Goal: Task Accomplishment & Management: Use online tool/utility

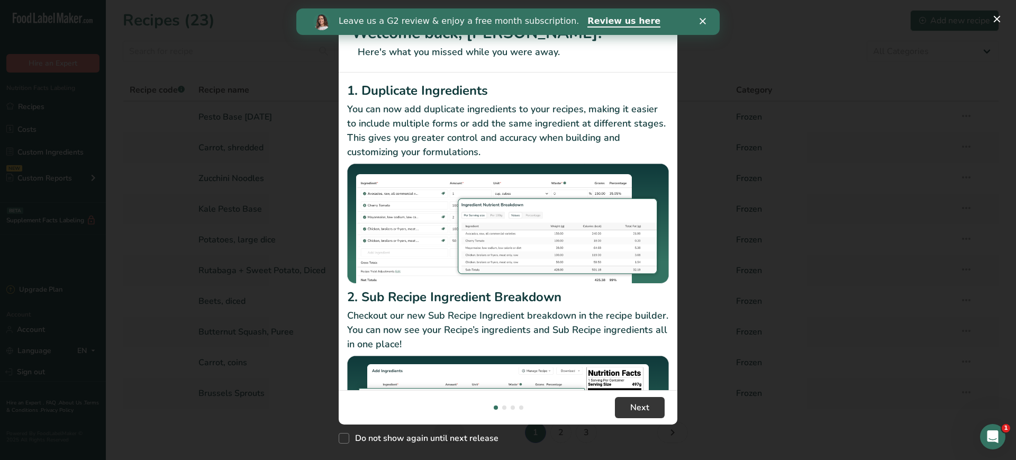
click at [700, 19] on polygon "Close" at bounding box center [702, 21] width 6 height 6
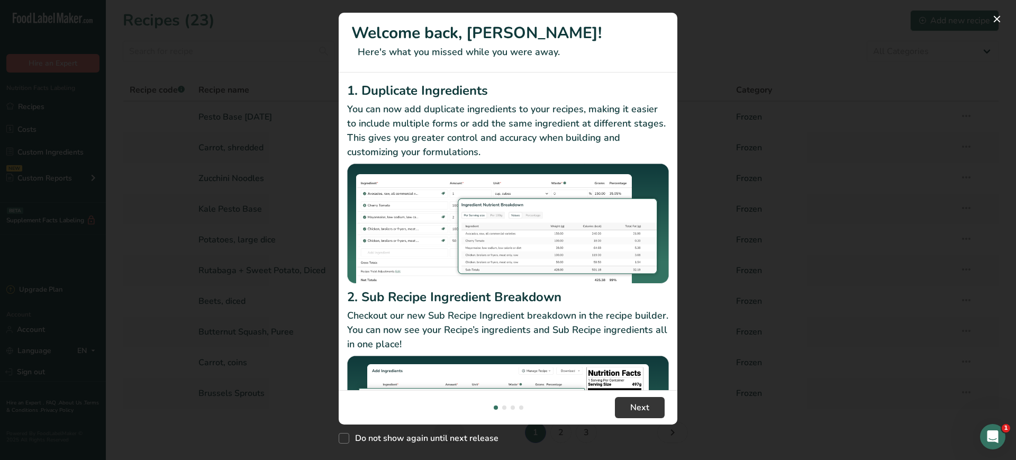
click at [748, 83] on div "New Features" at bounding box center [508, 230] width 1016 height 460
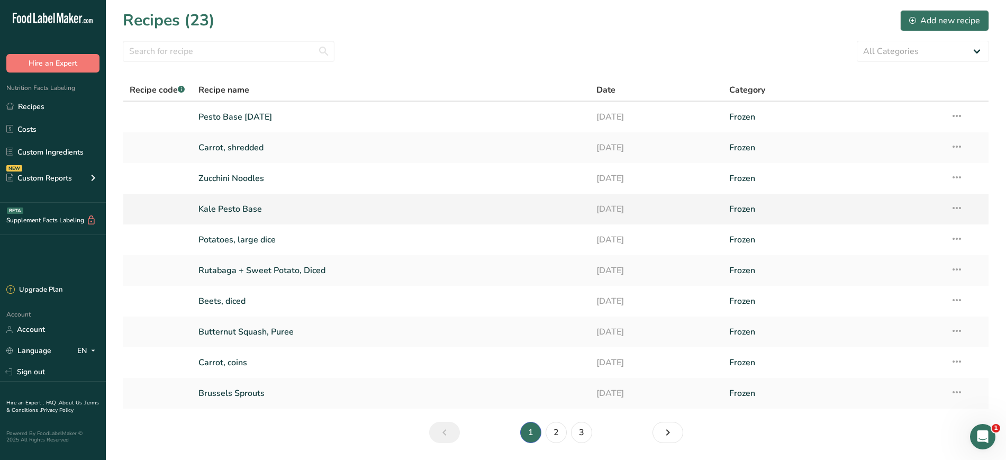
scroll to position [34, 0]
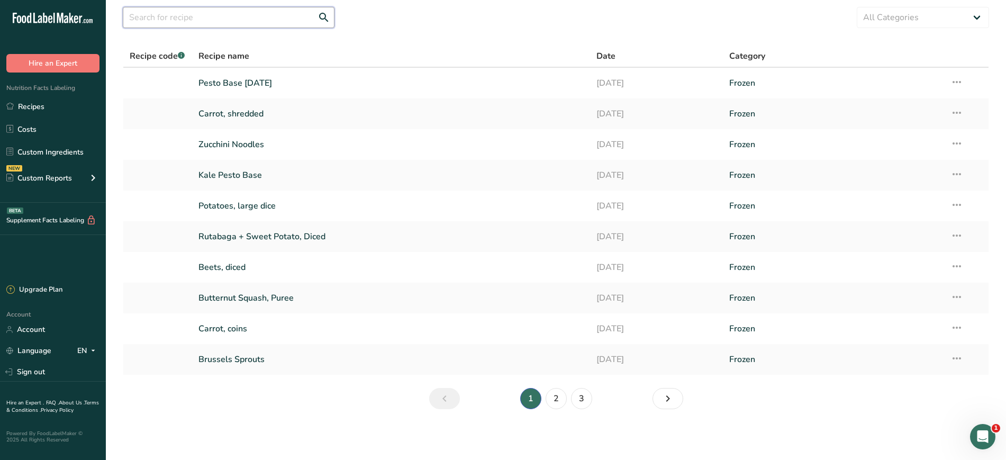
click at [265, 10] on input "text" at bounding box center [229, 17] width 212 height 21
type input "apple"
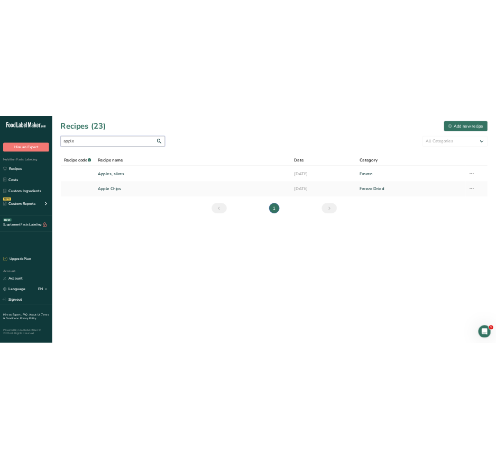
scroll to position [0, 0]
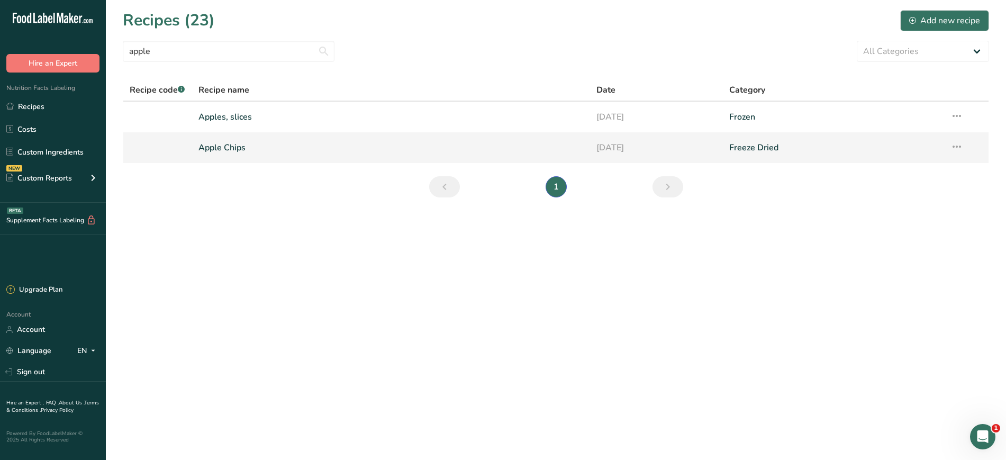
click at [210, 150] on link "Apple Chips" at bounding box center [391, 148] width 386 height 22
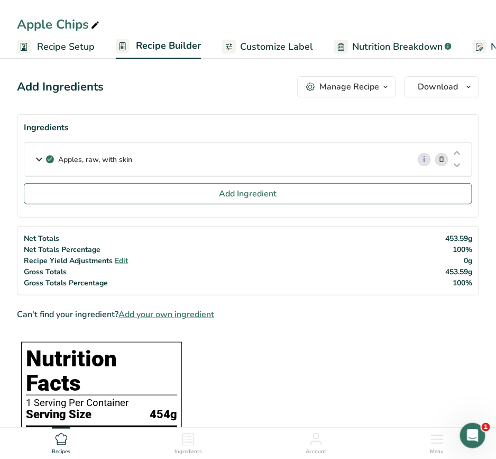
click at [79, 42] on span "Recipe Setup" at bounding box center [66, 47] width 58 height 14
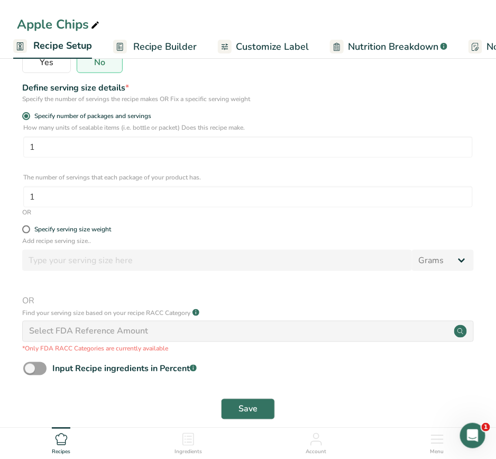
scroll to position [204, 0]
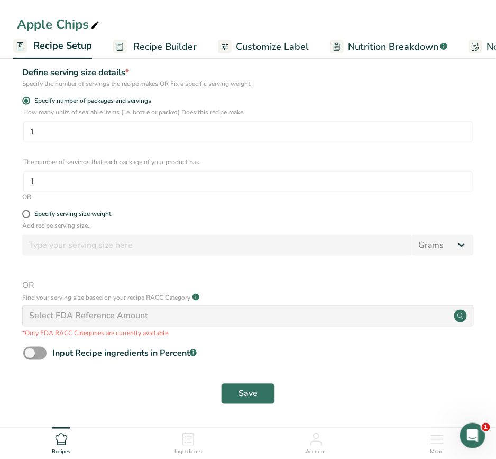
click at [148, 52] on span "Recipe Builder" at bounding box center [164, 47] width 63 height 14
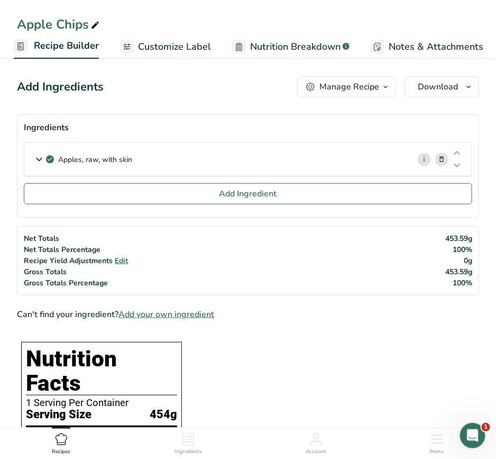
click at [290, 159] on div "Apples, raw, with skin" at bounding box center [216, 159] width 385 height 33
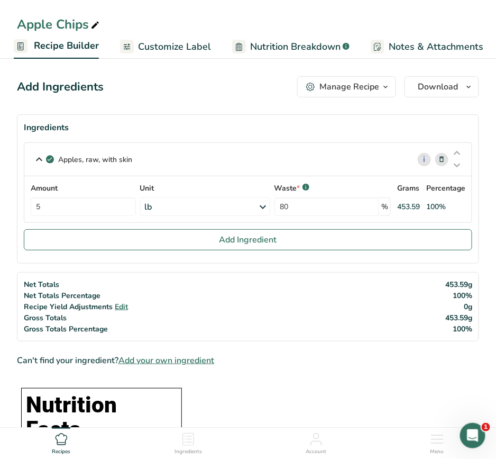
click at [155, 199] on div "lb" at bounding box center [205, 206] width 130 height 19
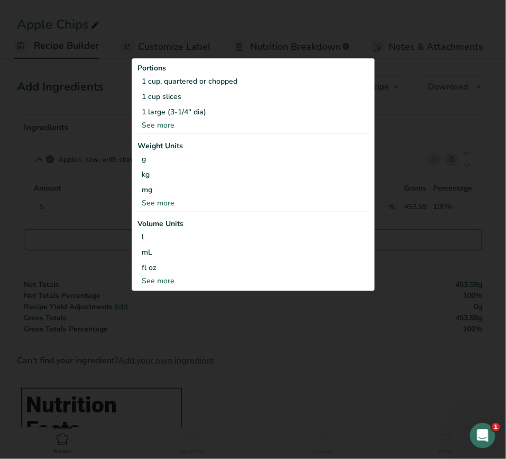
click at [172, 124] on div "See more" at bounding box center [253, 125] width 231 height 11
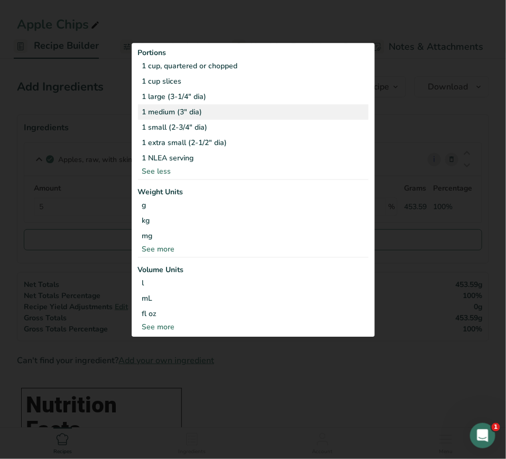
click at [174, 115] on div "1 medium (3" dia)" at bounding box center [253, 111] width 231 height 15
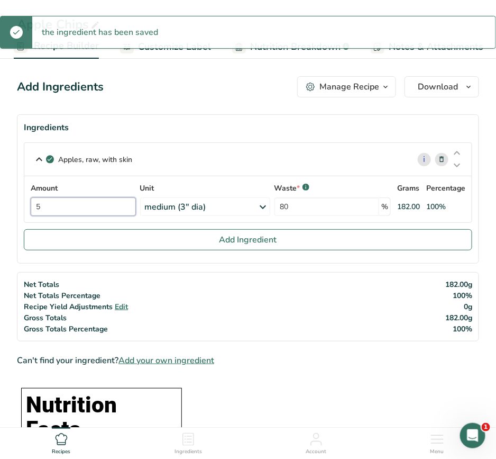
drag, startPoint x: 62, startPoint y: 214, endPoint x: -64, endPoint y: 191, distance: 128.5
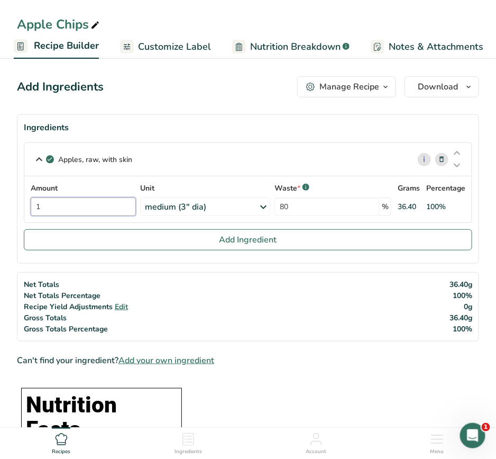
type input "1"
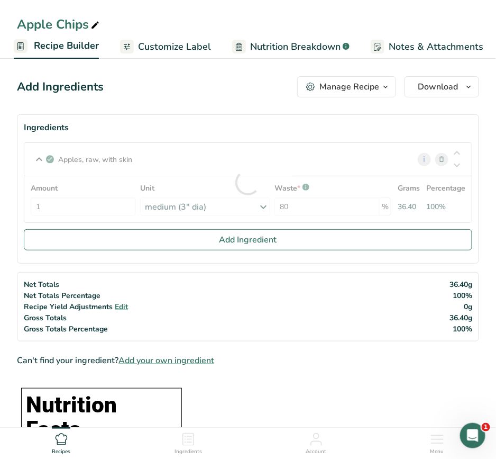
click at [145, 279] on div "Net Totals Net Totals Percentage Recipe Yield Adjustments Edit Gross Totals Gro…" at bounding box center [248, 306] width 462 height 69
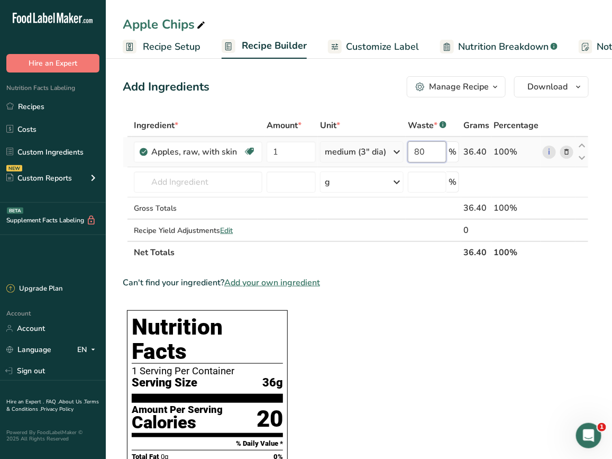
drag, startPoint x: 437, startPoint y: 154, endPoint x: 371, endPoint y: 161, distance: 65.4
click at [371, 161] on tr "Apples, raw, with skin [MEDICAL_DATA] Effect Dairy free Gluten free Vegan Veget…" at bounding box center [355, 152] width 465 height 30
type input "10"
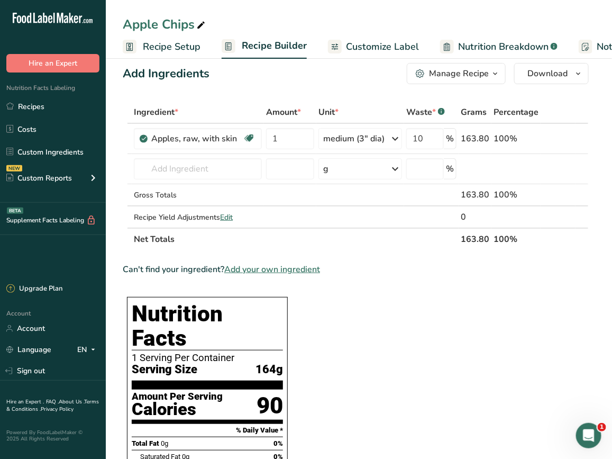
scroll to position [16, 0]
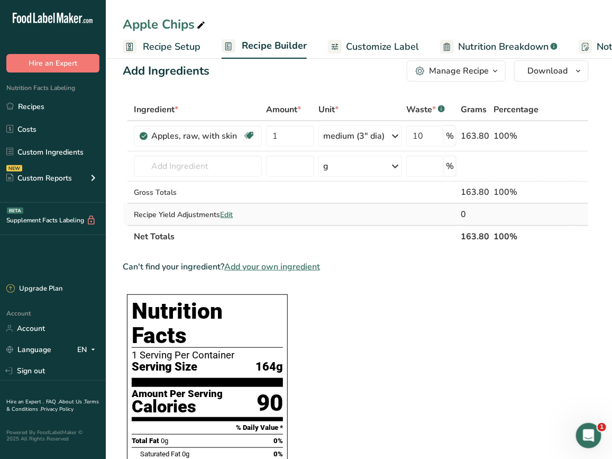
click at [233, 215] on span "Edit" at bounding box center [226, 215] width 13 height 10
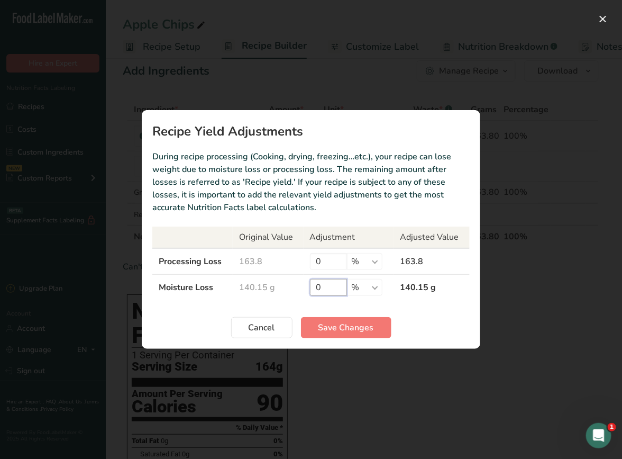
click at [333, 286] on input "0" at bounding box center [328, 287] width 37 height 17
click at [329, 287] on input "0" at bounding box center [328, 287] width 37 height 17
type input "85"
click at [361, 333] on span "Save Changes" at bounding box center [347, 327] width 56 height 13
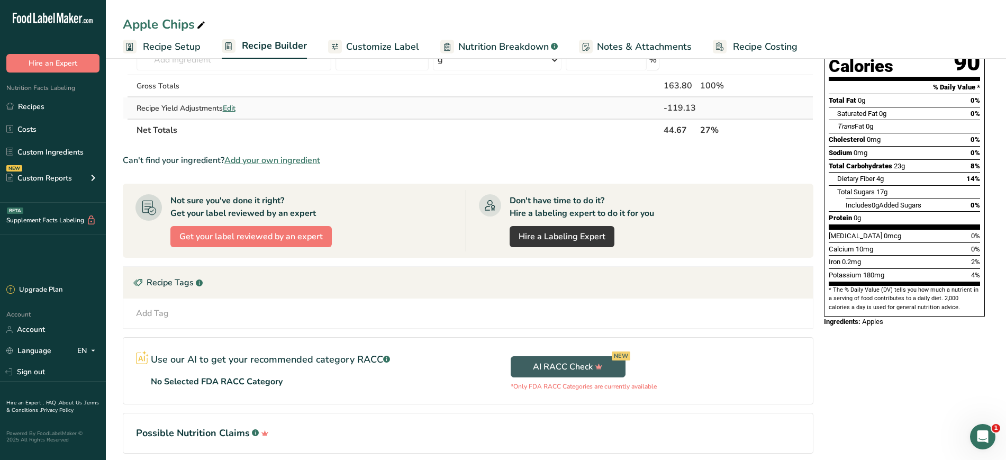
scroll to position [125, 0]
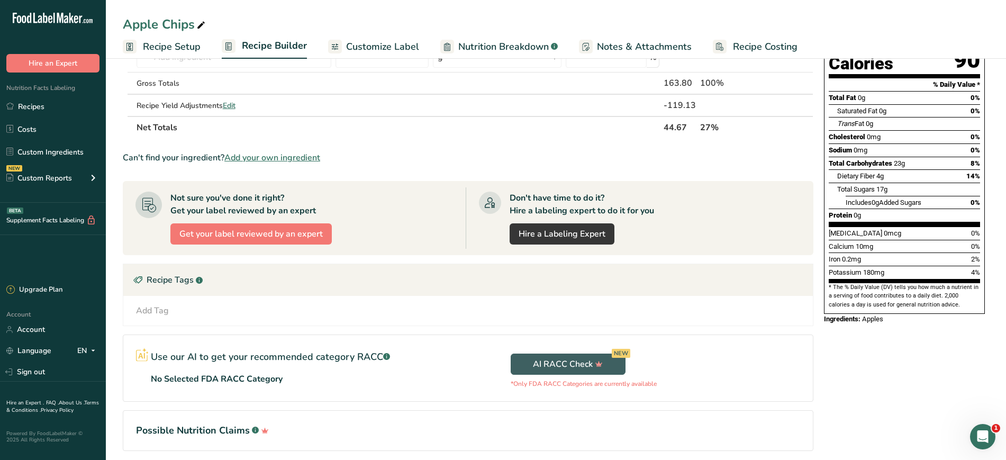
click at [610, 50] on span "Notes & Attachments" at bounding box center [644, 47] width 95 height 14
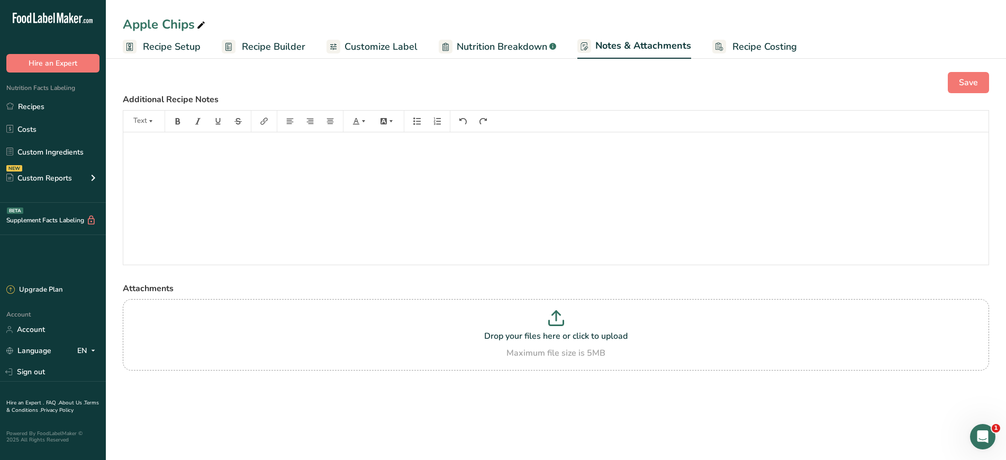
click at [373, 56] on link "Customize Label" at bounding box center [371, 47] width 91 height 24
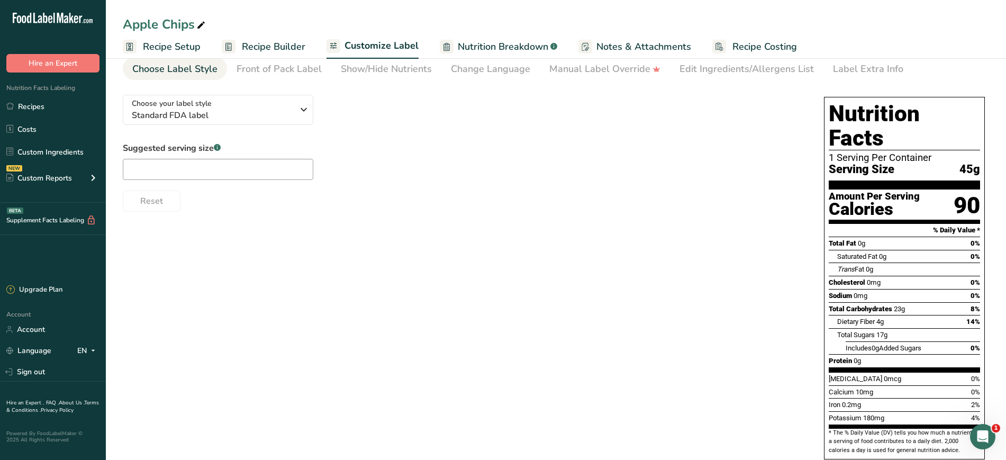
scroll to position [45, 0]
click at [152, 53] on link "Recipe Setup" at bounding box center [162, 47] width 78 height 24
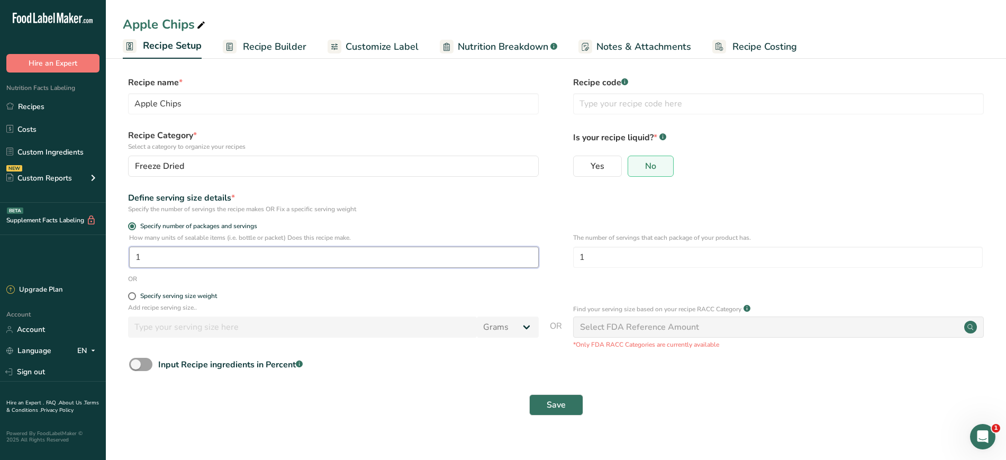
click at [403, 253] on input "1" at bounding box center [334, 257] width 410 height 21
type input "2"
click at [685, 223] on div "Specify number of packages and servings" at bounding box center [556, 227] width 866 height 11
click at [554, 406] on span "Save" at bounding box center [556, 404] width 19 height 13
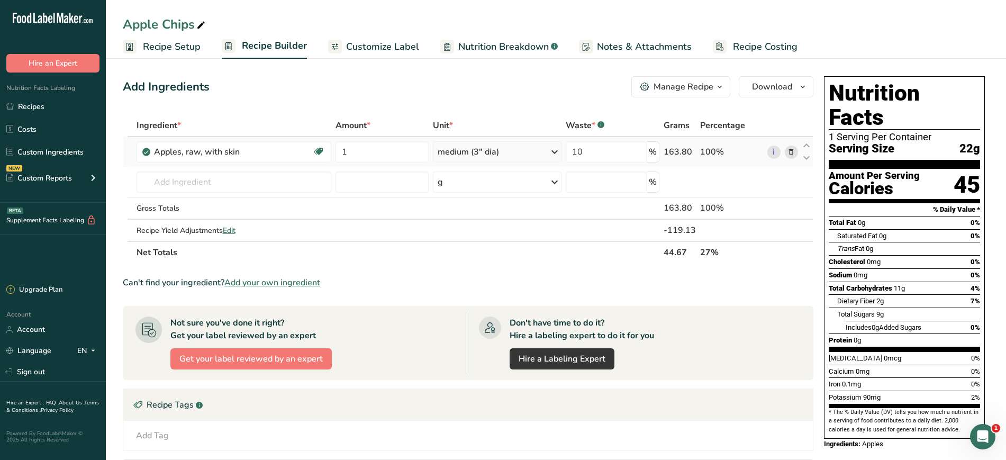
click at [548, 153] on div "medium (3" dia)" at bounding box center [497, 151] width 129 height 21
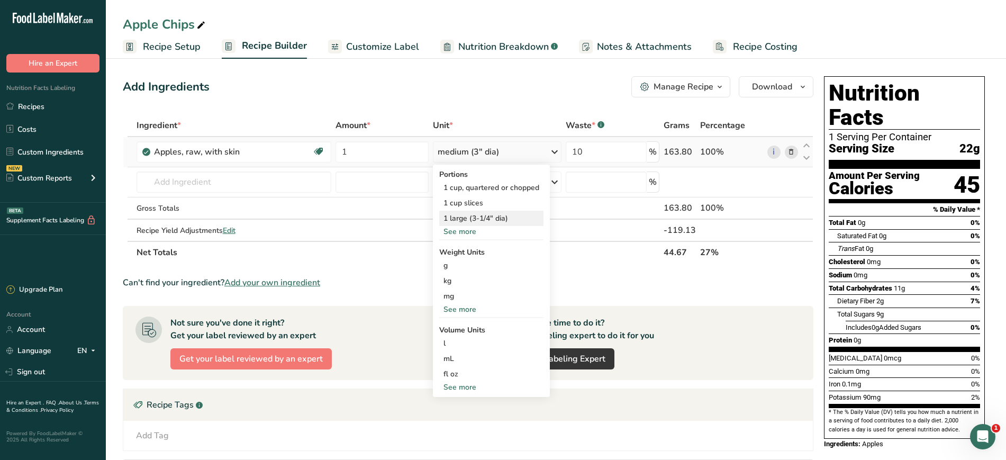
click at [511, 216] on div "1 large (3-1/4" dia)" at bounding box center [491, 218] width 104 height 15
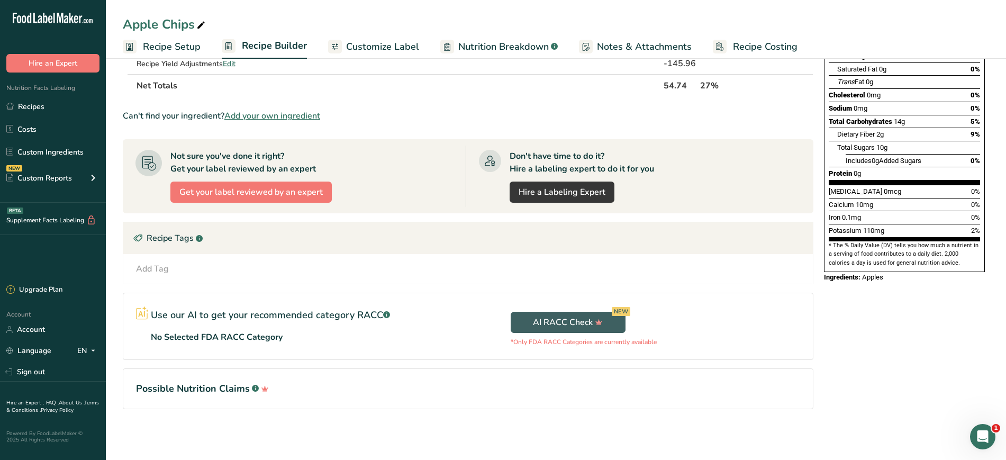
scroll to position [166, 0]
click at [375, 50] on span "Customize Label" at bounding box center [382, 47] width 73 height 14
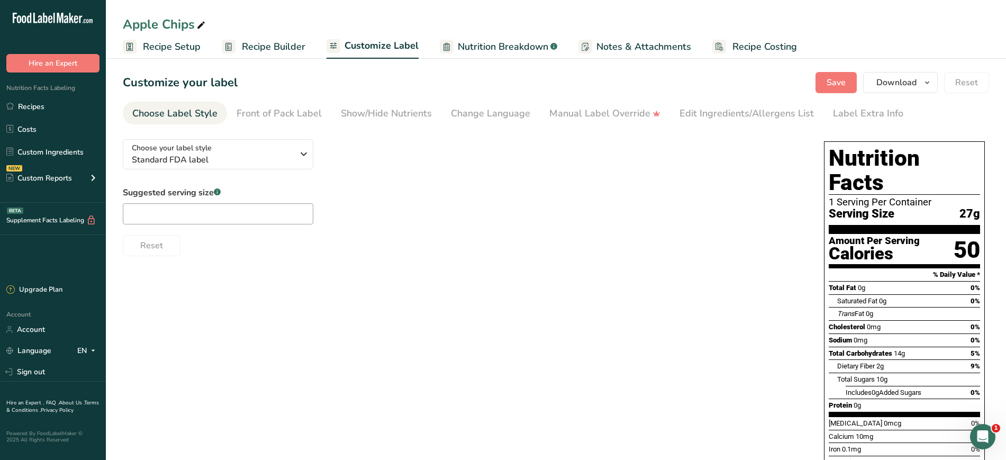
click at [168, 47] on span "Recipe Setup" at bounding box center [172, 47] width 58 height 14
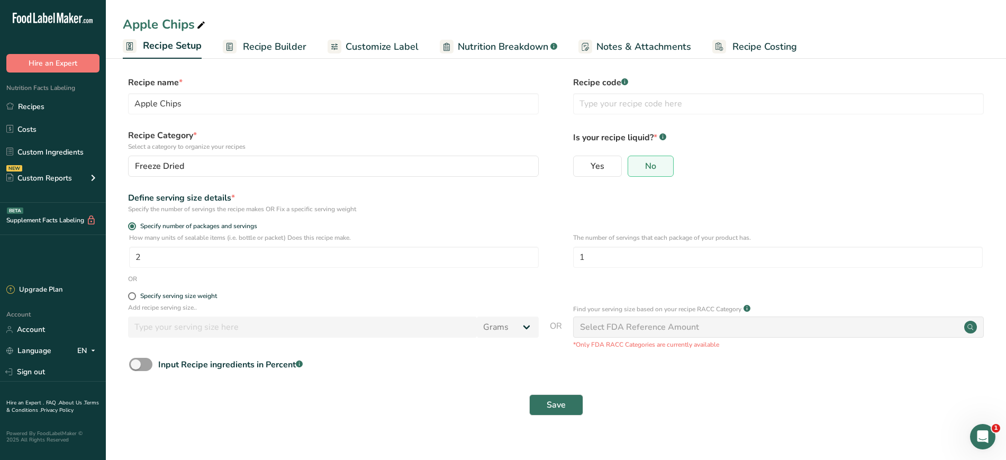
click at [257, 51] on span "Recipe Builder" at bounding box center [274, 47] width 63 height 14
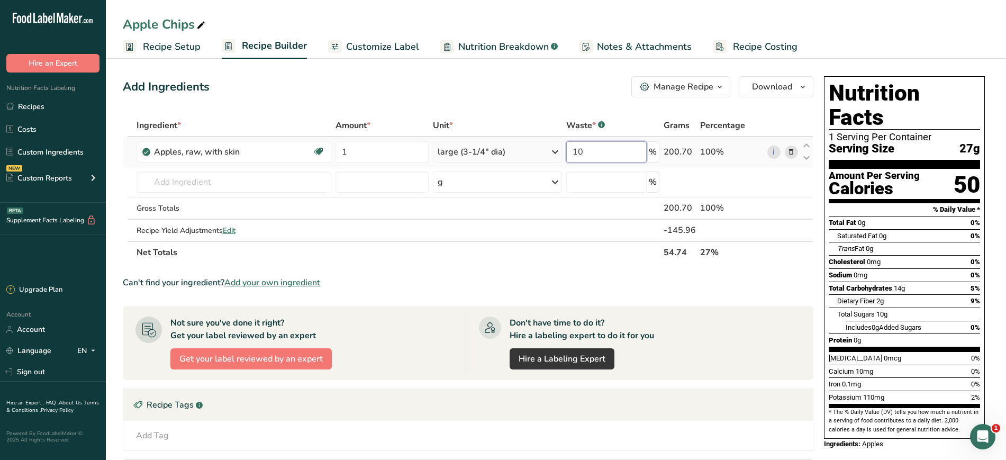
click at [610, 153] on input "10" at bounding box center [606, 151] width 81 height 21
click at [230, 230] on div "Ingredient * Amount * Unit * Waste * .a-a{fill:#347362;}.b-a{fill:#fff;} Grams …" at bounding box center [468, 188] width 690 height 149
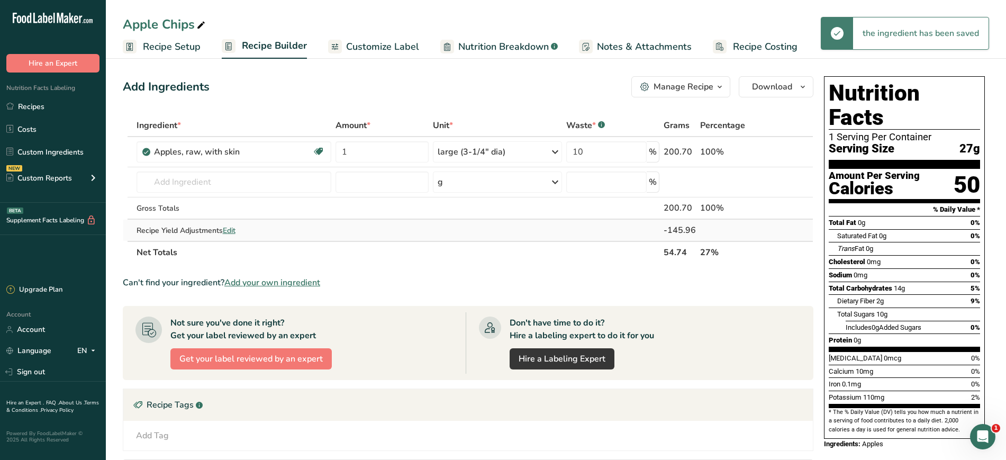
click at [232, 228] on span "Edit" at bounding box center [229, 230] width 13 height 10
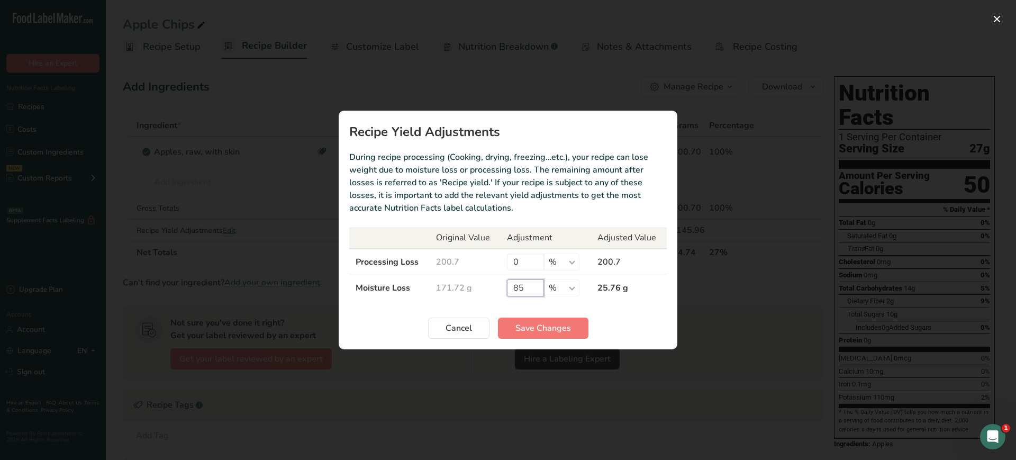
click at [535, 286] on input "85" at bounding box center [525, 287] width 37 height 17
type input "80"
click at [552, 334] on span "Save Changes" at bounding box center [543, 328] width 56 height 13
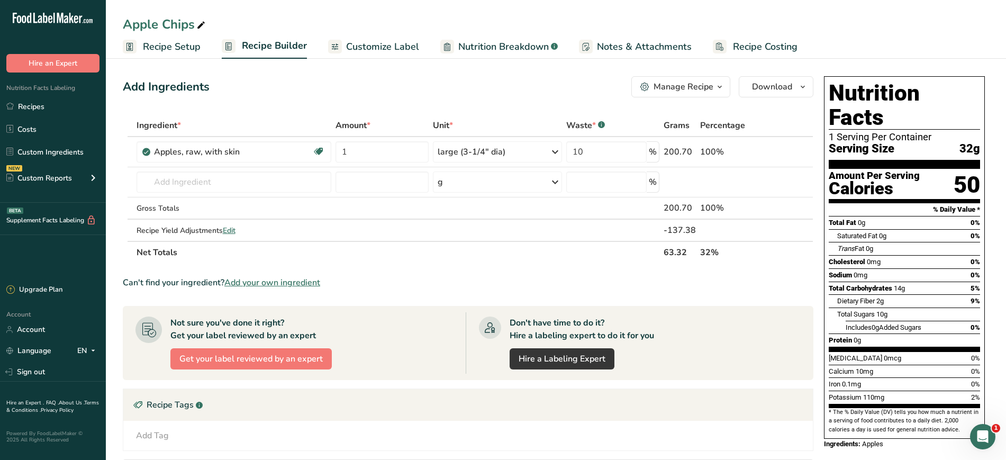
click at [379, 44] on span "Customize Label" at bounding box center [382, 47] width 73 height 14
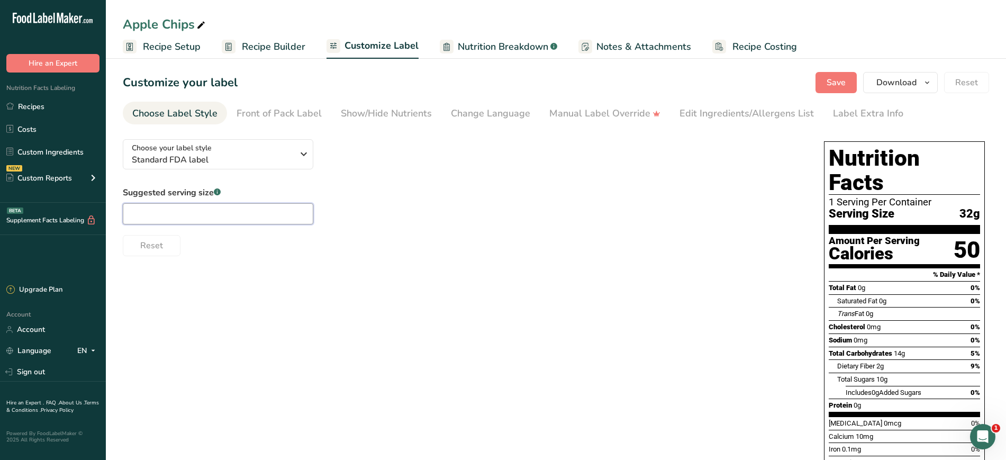
click at [212, 212] on input "text" at bounding box center [218, 213] width 190 height 21
type input "1 oz"
click at [486, 299] on div "Choose your label style Standard FDA label USA (FDA) Standard FDA label Tabular…" at bounding box center [556, 328] width 866 height 394
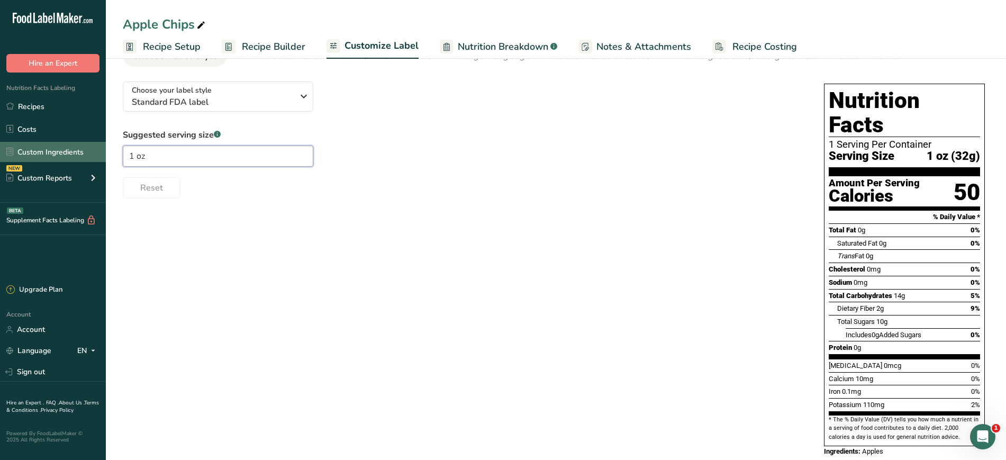
drag, startPoint x: 188, startPoint y: 161, endPoint x: 68, endPoint y: 150, distance: 120.7
click at [68, 150] on div ".a-20{fill:#fff;} Hire an Expert Nutrition Facts Labeling Recipes Costs Custom …" at bounding box center [503, 213] width 1006 height 542
click at [490, 323] on div "Choose your label style Standard FDA label USA (FDA) Standard FDA label Tabular…" at bounding box center [556, 270] width 866 height 394
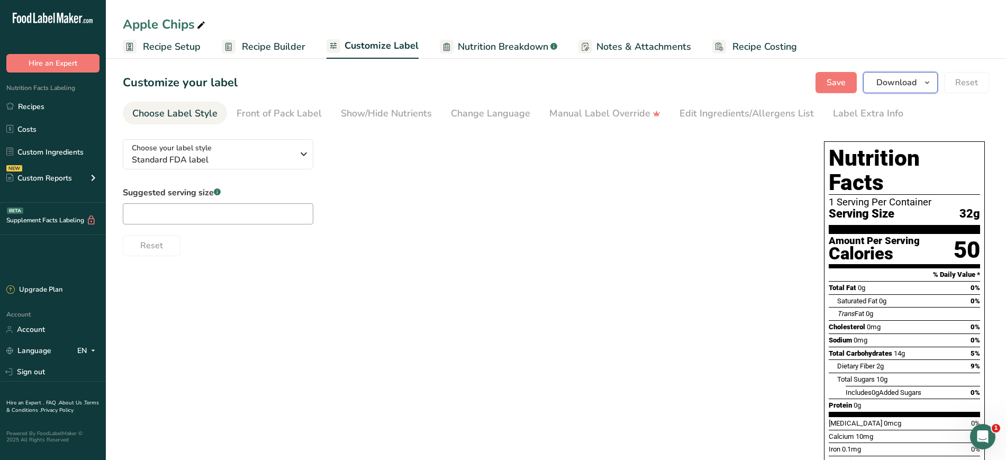
click at [891, 80] on span "Download" at bounding box center [896, 82] width 40 height 13
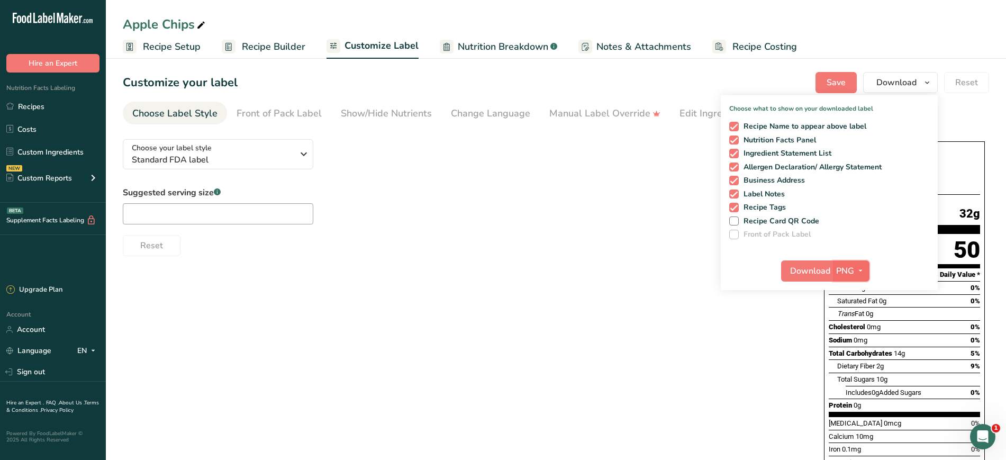
click at [866, 266] on span "button" at bounding box center [860, 271] width 13 height 13
click at [805, 268] on span "Download" at bounding box center [810, 271] width 40 height 13
click at [579, 298] on div "Choose your label style Standard FDA label USA (FDA) Standard FDA label Tabular…" at bounding box center [556, 328] width 866 height 394
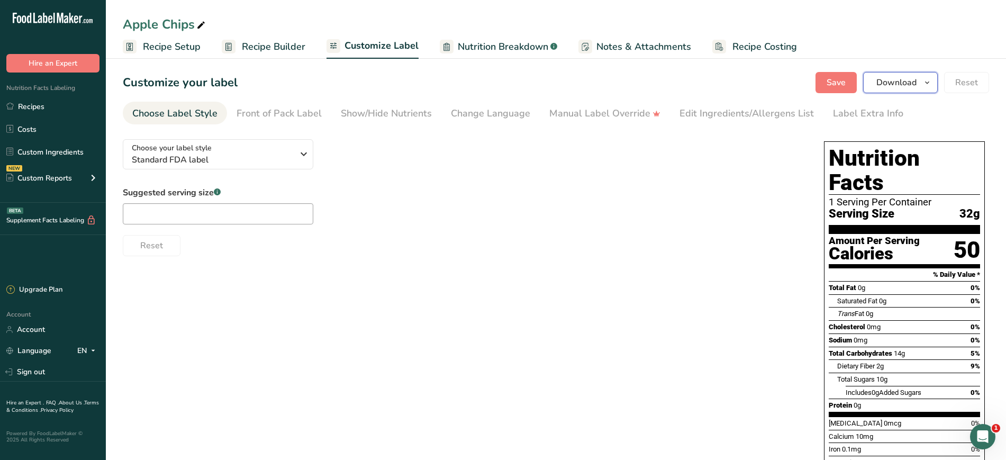
click at [886, 86] on span "Download" at bounding box center [896, 82] width 40 height 13
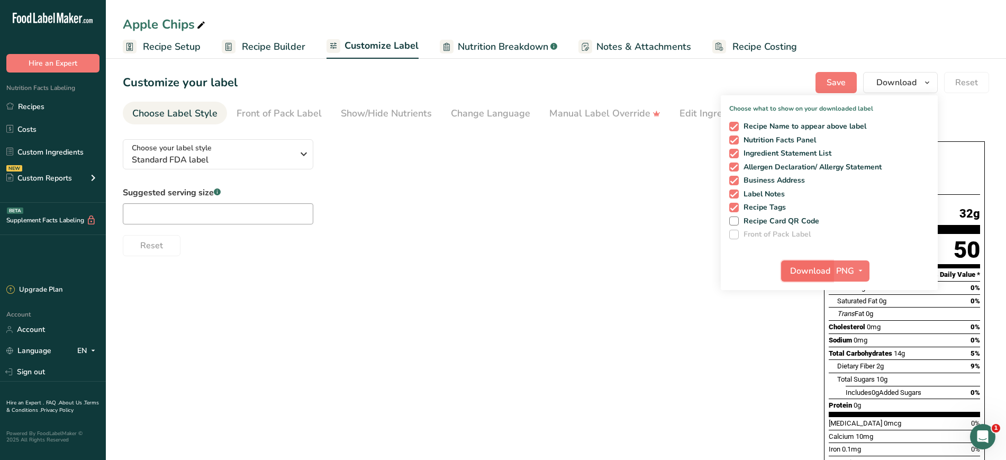
click at [805, 277] on button "Download" at bounding box center [807, 270] width 52 height 21
